Goal: Communication & Community: Answer question/provide support

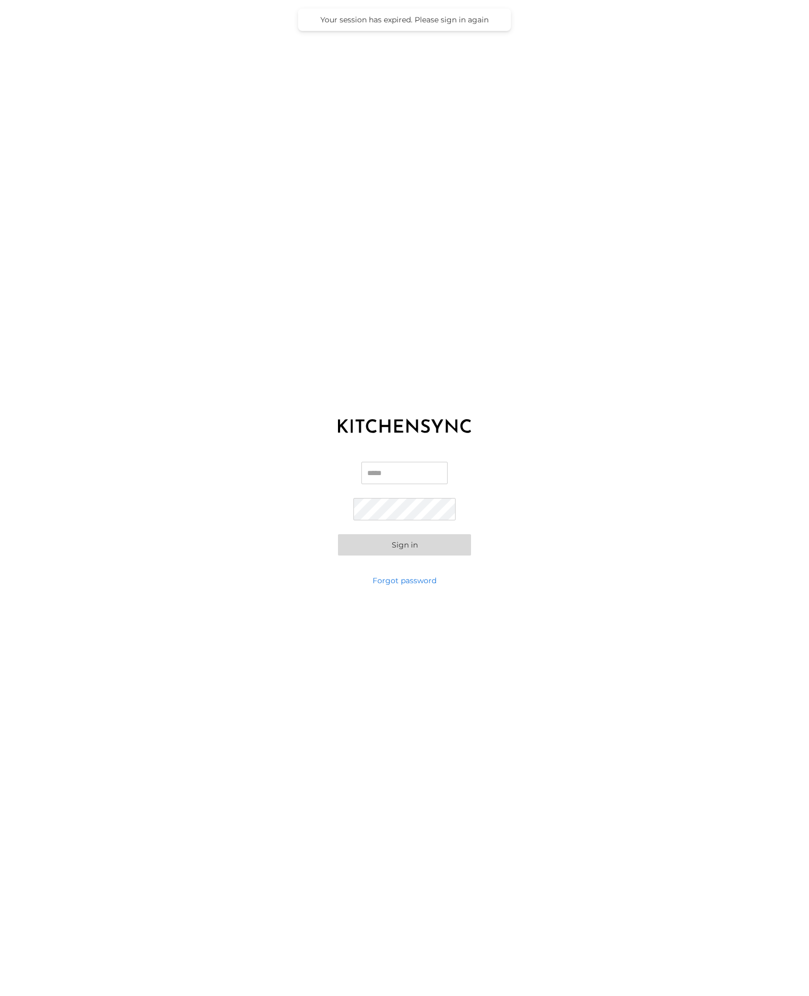
type input "**********"
click at [436, 542] on button "Sign in" at bounding box center [404, 544] width 133 height 21
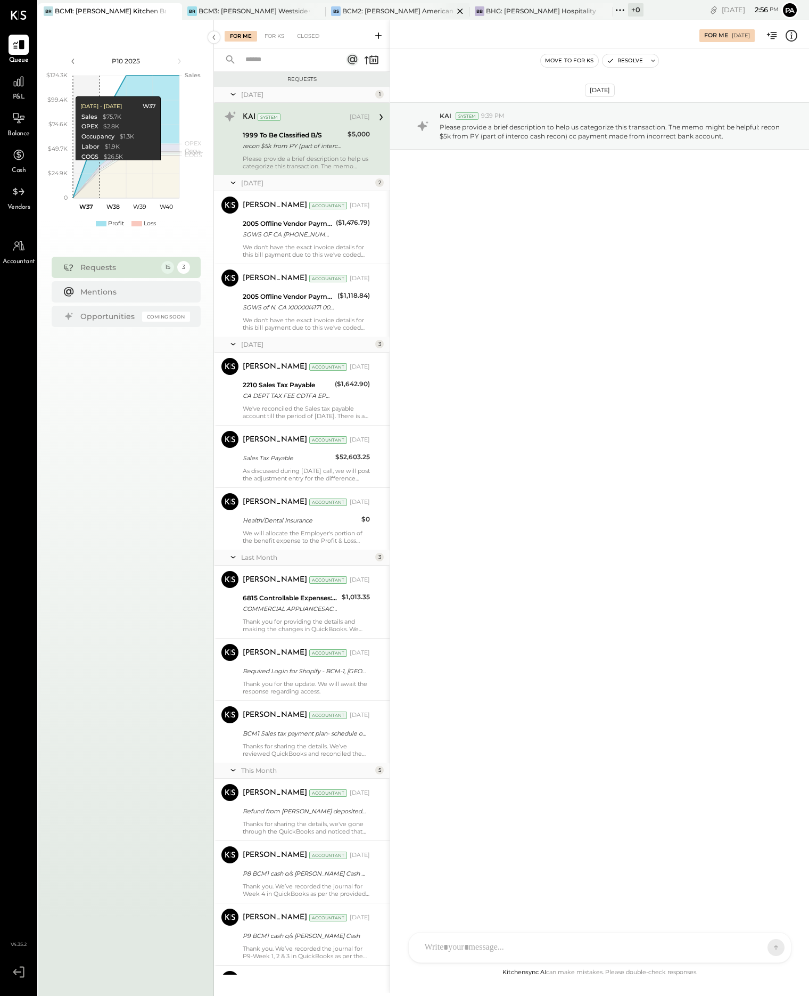
click at [400, 12] on div "BCM2: [PERSON_NAME] American Cooking" at bounding box center [397, 10] width 111 height 9
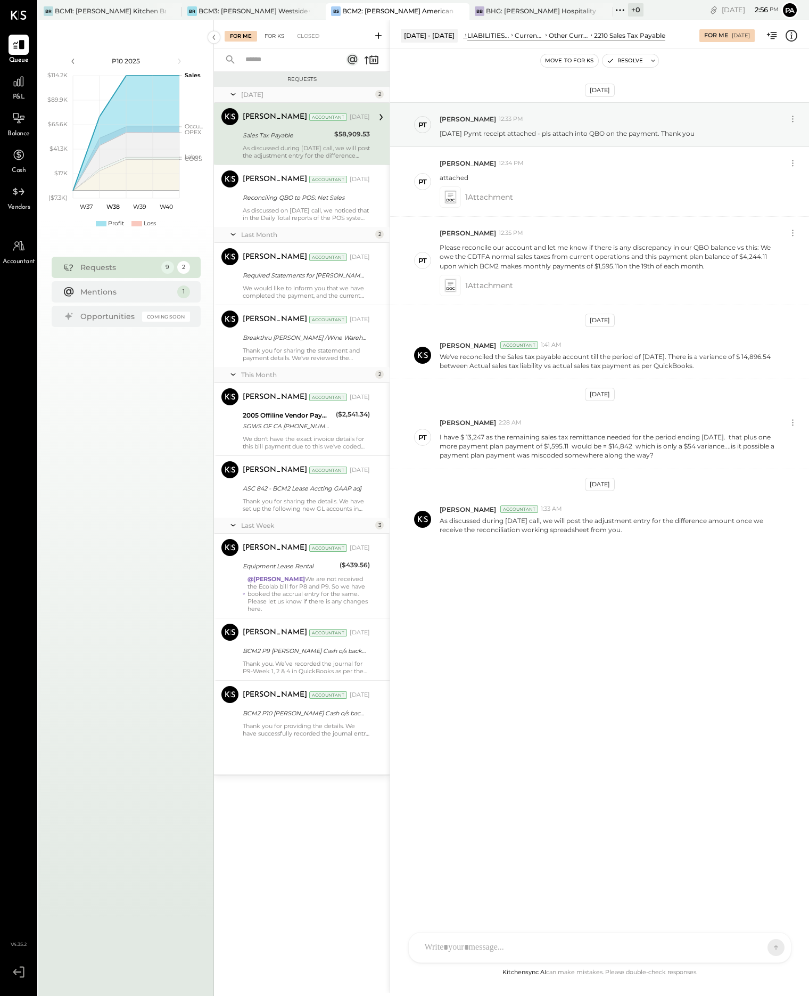
click at [275, 35] on div "For KS" at bounding box center [274, 36] width 30 height 11
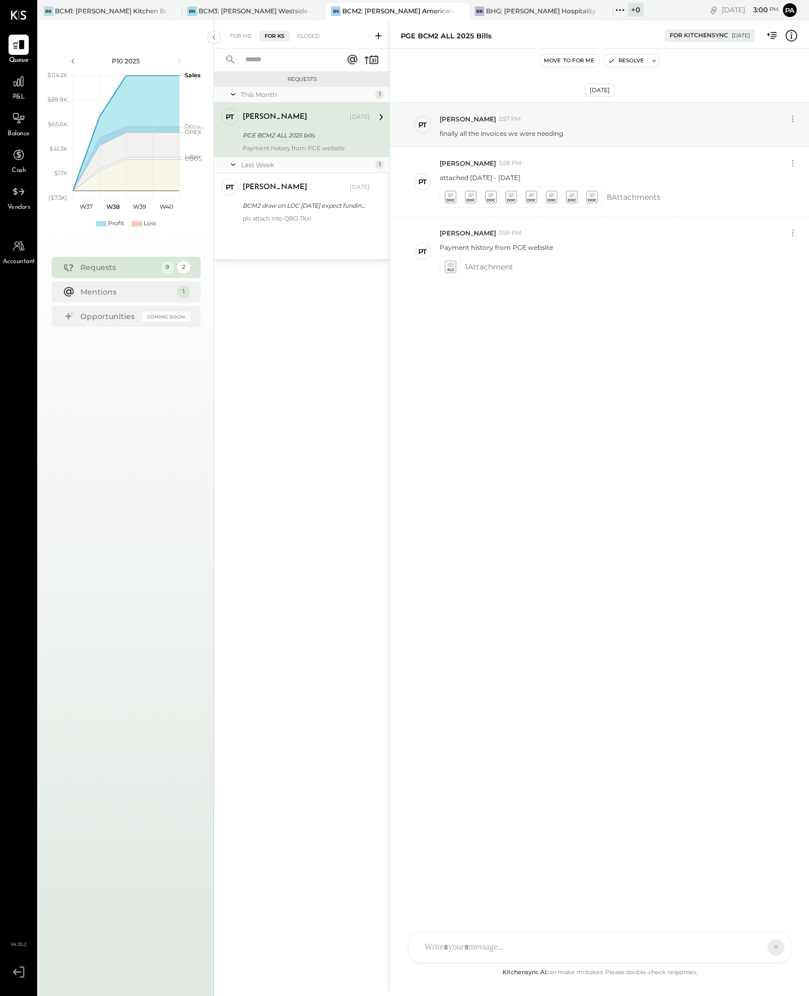
click at [379, 32] on icon at bounding box center [378, 35] width 11 height 11
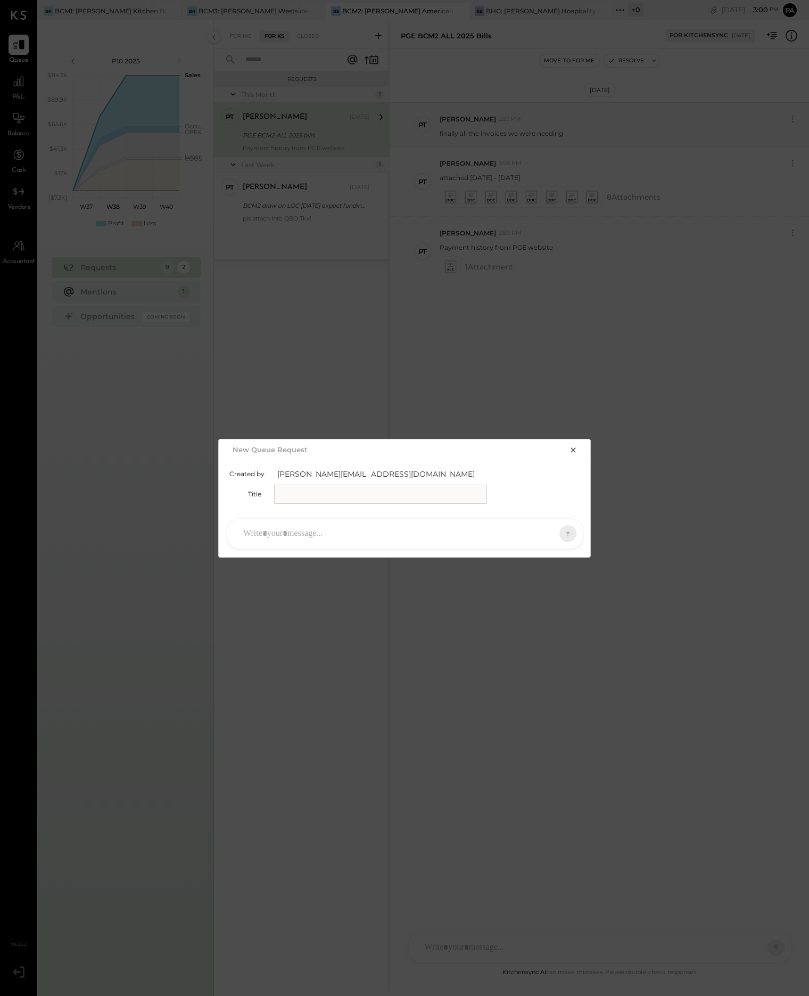
click at [309, 493] on input "text" at bounding box center [380, 494] width 213 height 19
click at [360, 491] on input "**********" at bounding box center [380, 494] width 213 height 19
type input "**********"
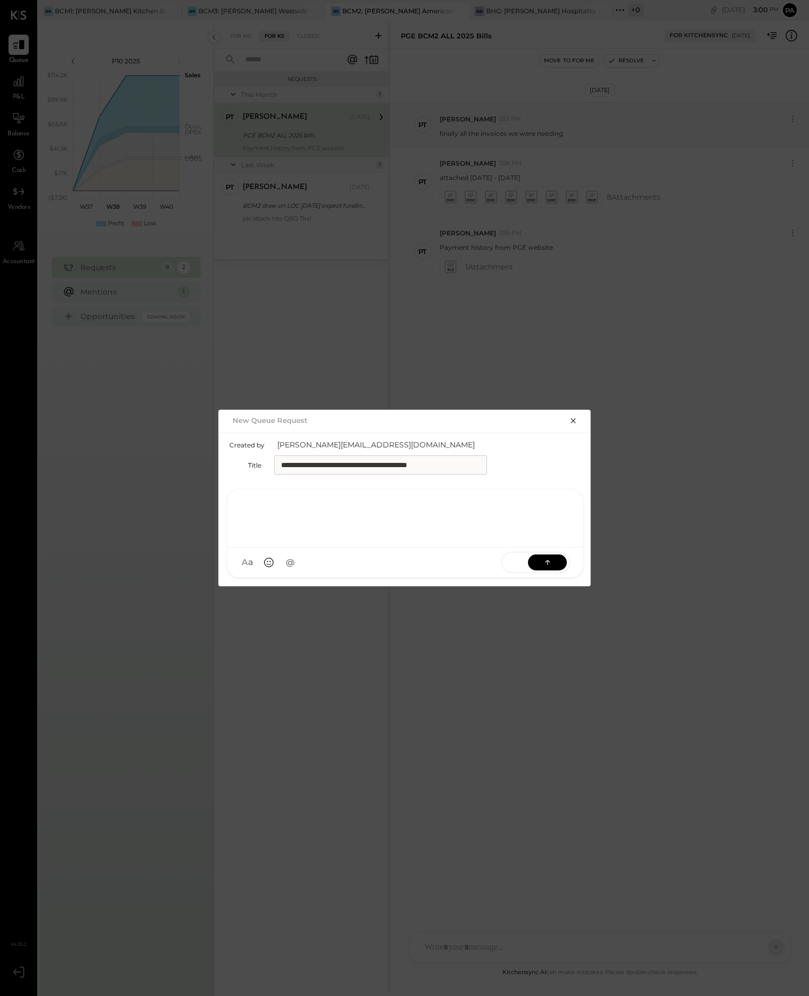
click at [332, 533] on div at bounding box center [405, 517] width 334 height 43
click at [269, 561] on circle at bounding box center [269, 561] width 1 height 1
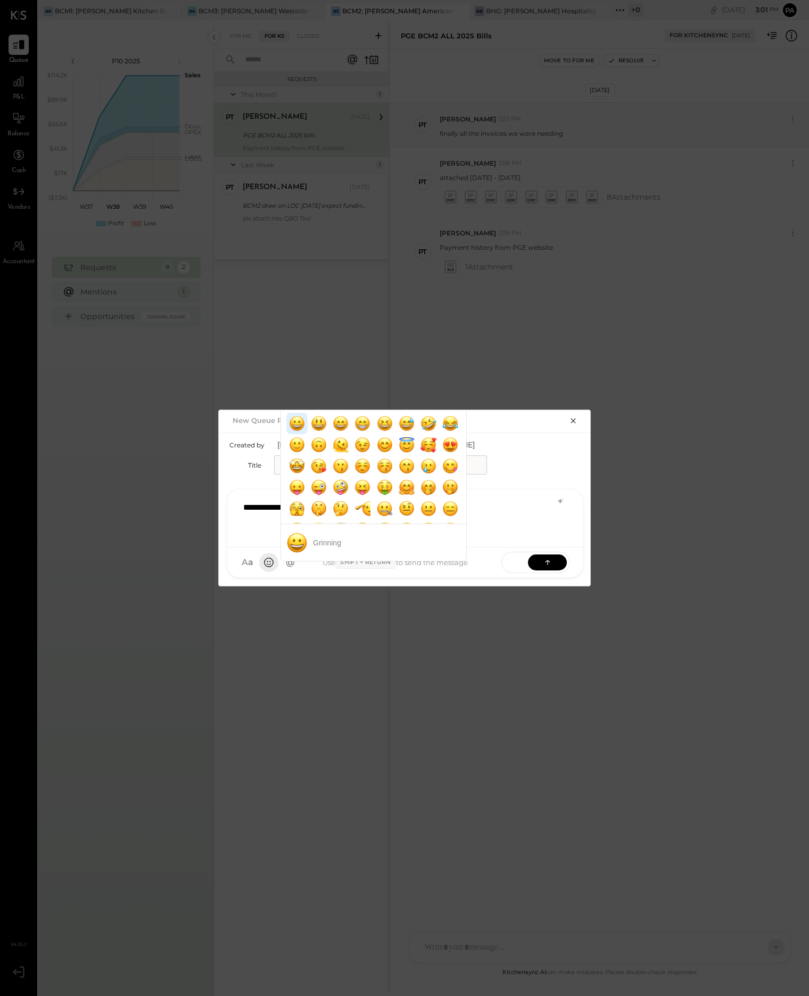
click at [294, 426] on img "grinning" at bounding box center [296, 423] width 21 height 21
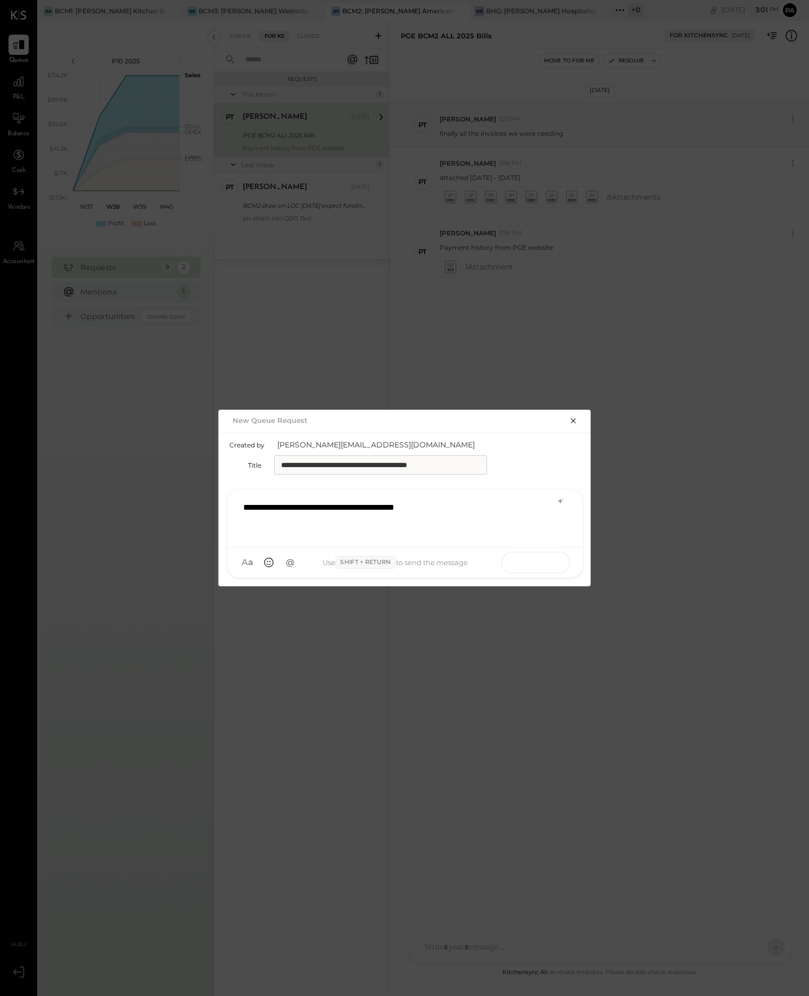
click at [555, 560] on button at bounding box center [547, 562] width 39 height 16
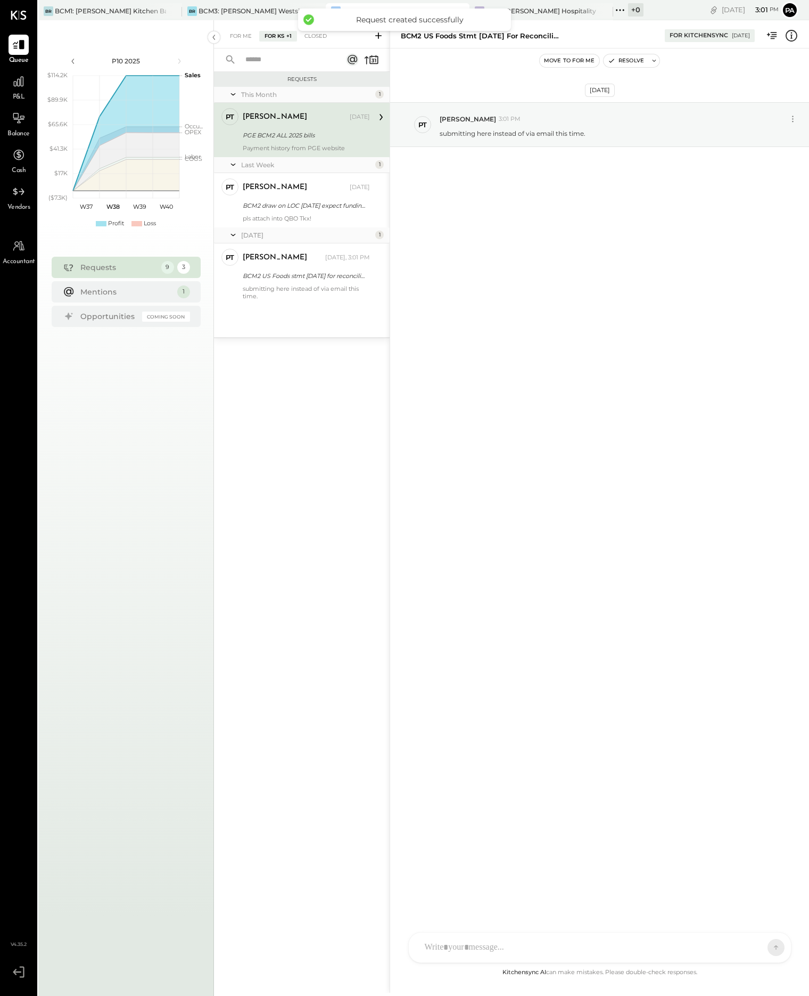
click at [518, 950] on div at bounding box center [600, 947] width 382 height 30
click at [451, 947] on icon at bounding box center [450, 947] width 11 height 11
click at [449, 947] on icon at bounding box center [450, 947] width 11 height 11
click at [759, 946] on icon at bounding box center [755, 946] width 11 height 11
